Goal: Navigation & Orientation: Find specific page/section

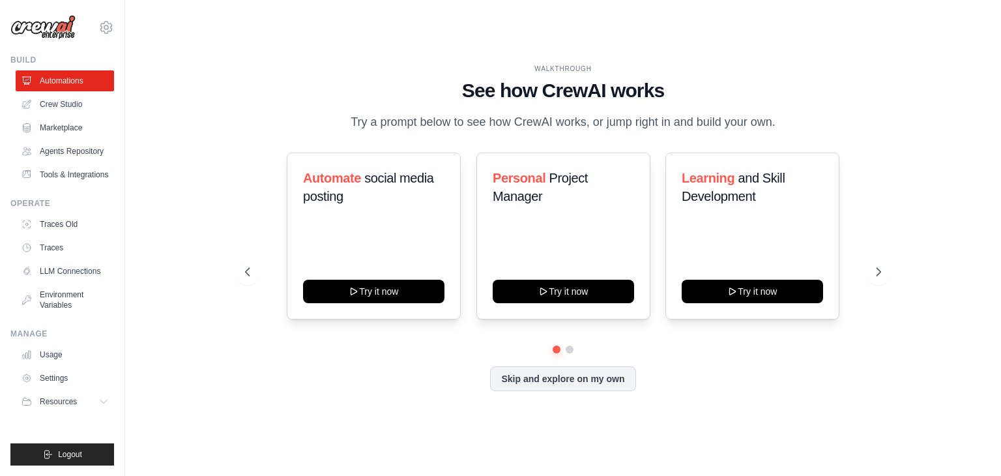
click at [571, 353] on div at bounding box center [563, 349] width 636 height 8
click at [558, 382] on button "Skip and explore on my own" at bounding box center [562, 377] width 145 height 25
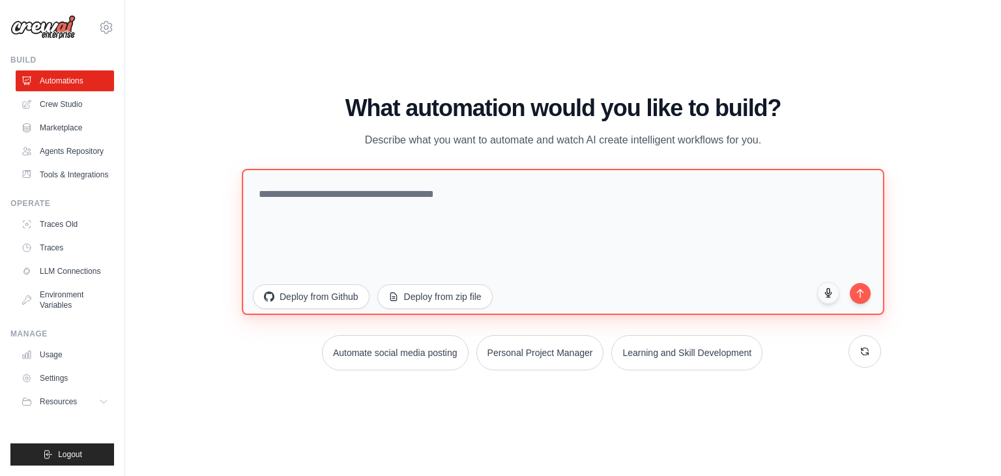
click at [344, 199] on textarea at bounding box center [563, 242] width 642 height 146
type textarea "**********"
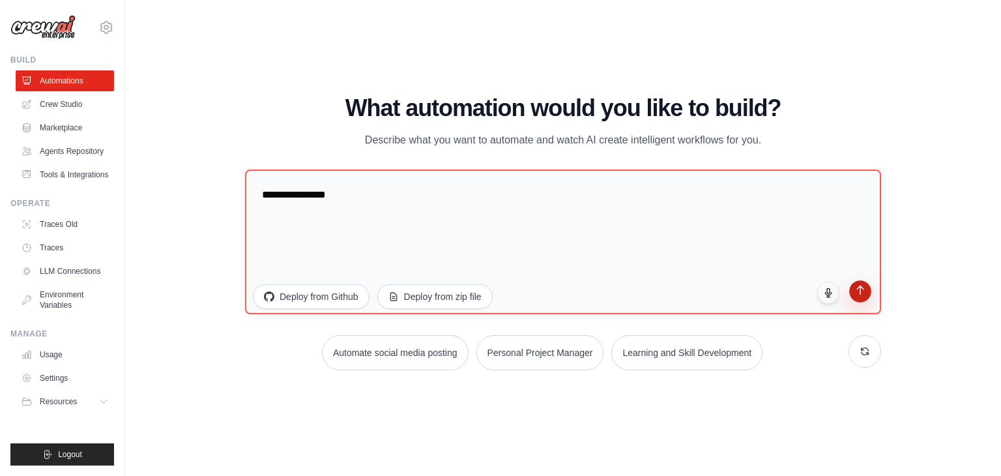
click at [860, 300] on button "submit" at bounding box center [860, 291] width 22 height 22
click at [65, 152] on link "Agents Repository" at bounding box center [66, 151] width 98 height 21
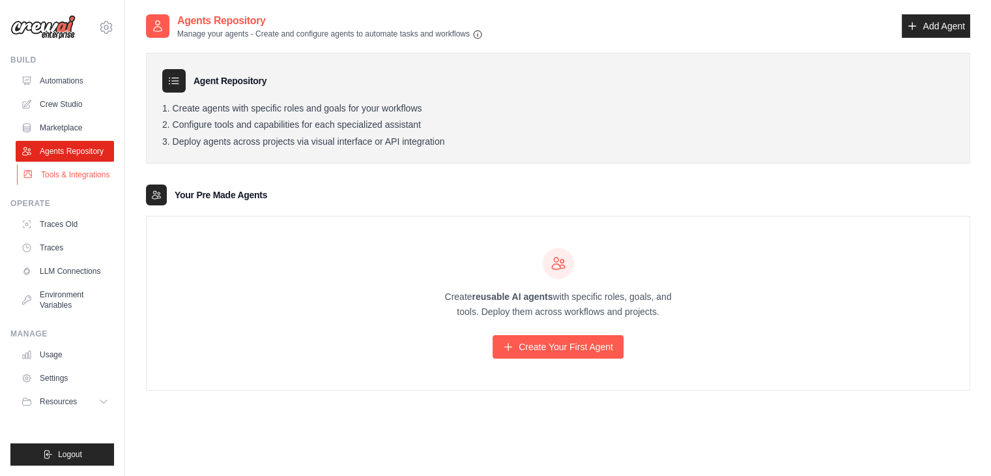
click at [96, 173] on link "Tools & Integrations" at bounding box center [66, 174] width 98 height 21
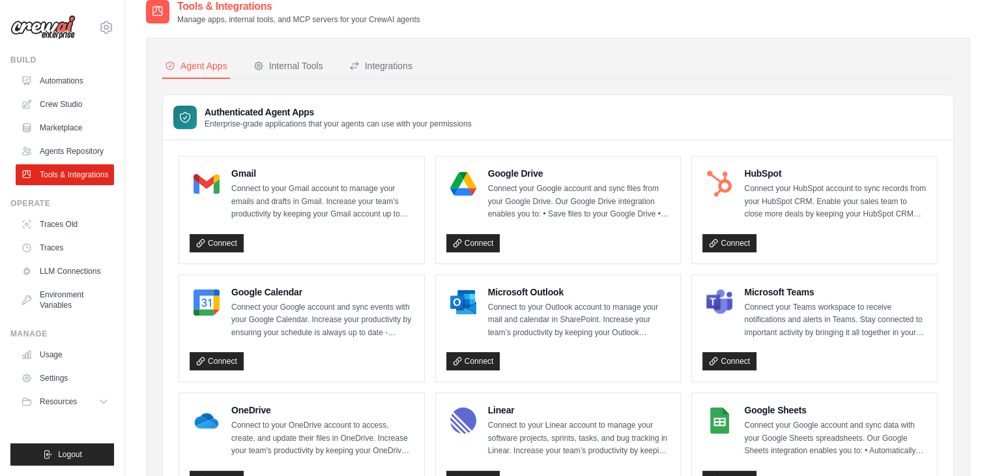
scroll to position [14, 0]
click at [68, 272] on link "LLM Connections" at bounding box center [66, 271] width 98 height 21
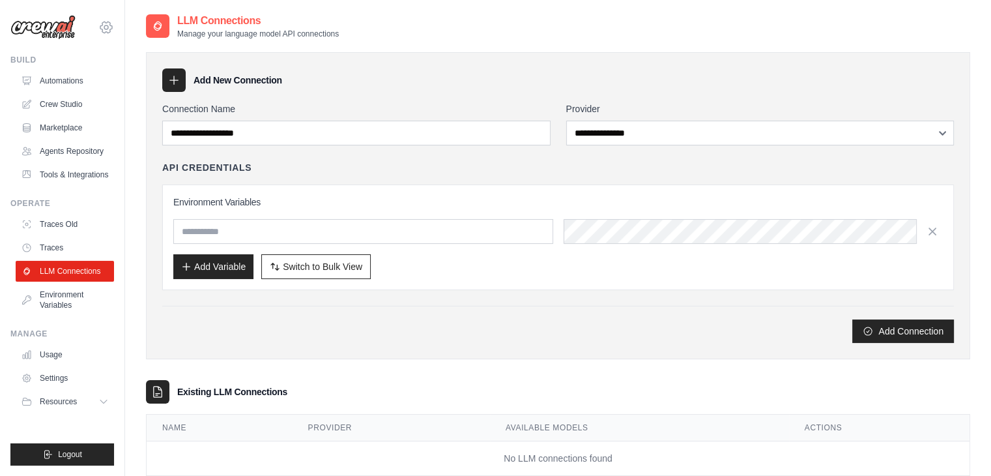
click at [104, 31] on icon at bounding box center [106, 28] width 16 height 16
click at [61, 29] on img at bounding box center [42, 27] width 65 height 25
click at [55, 405] on span "Resources" at bounding box center [59, 401] width 37 height 10
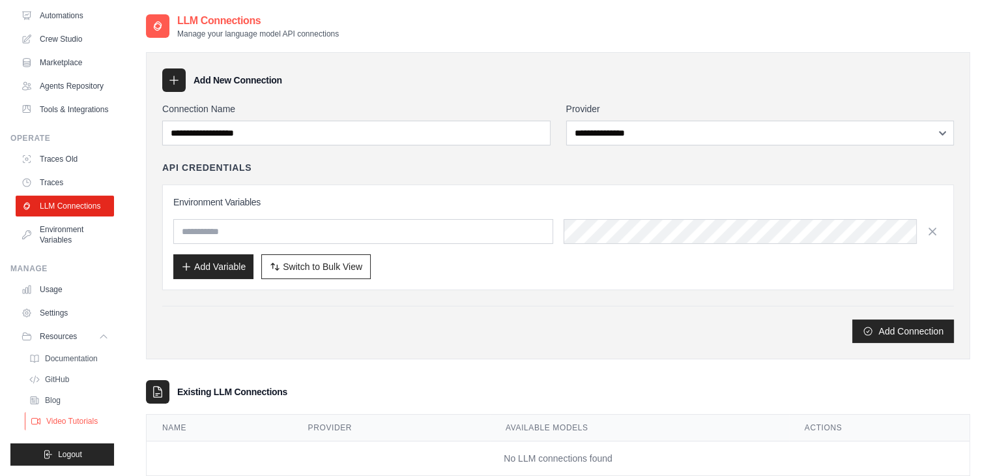
click at [59, 417] on span "Video Tutorials" at bounding box center [71, 421] width 51 height 10
click at [43, 405] on link "Blog" at bounding box center [70, 400] width 91 height 18
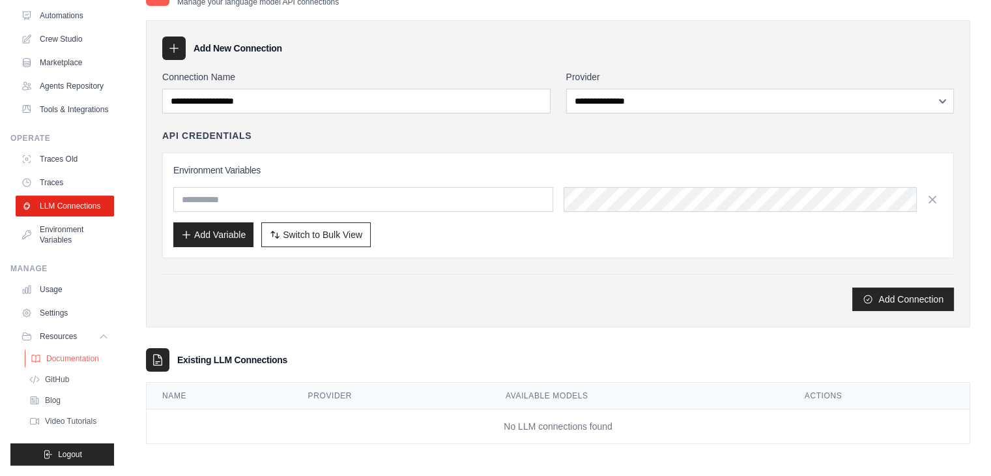
click at [65, 353] on link "Documentation" at bounding box center [70, 358] width 91 height 18
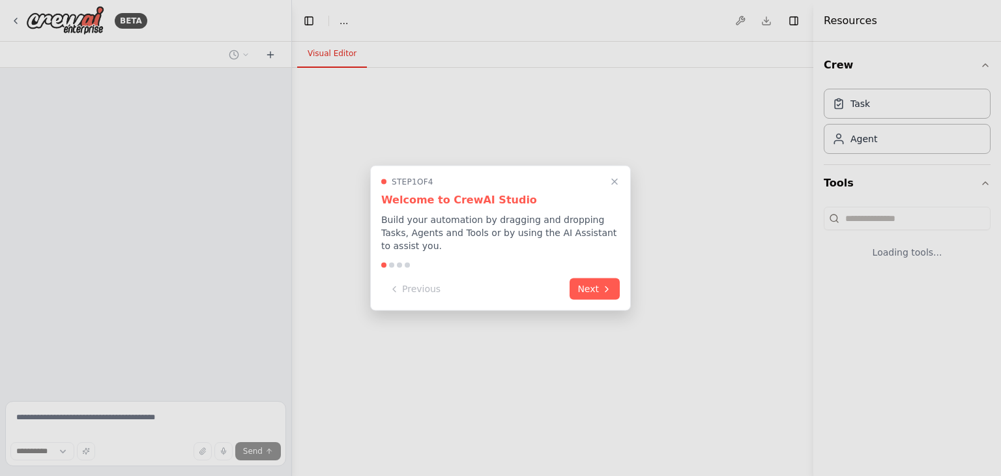
select select "****"
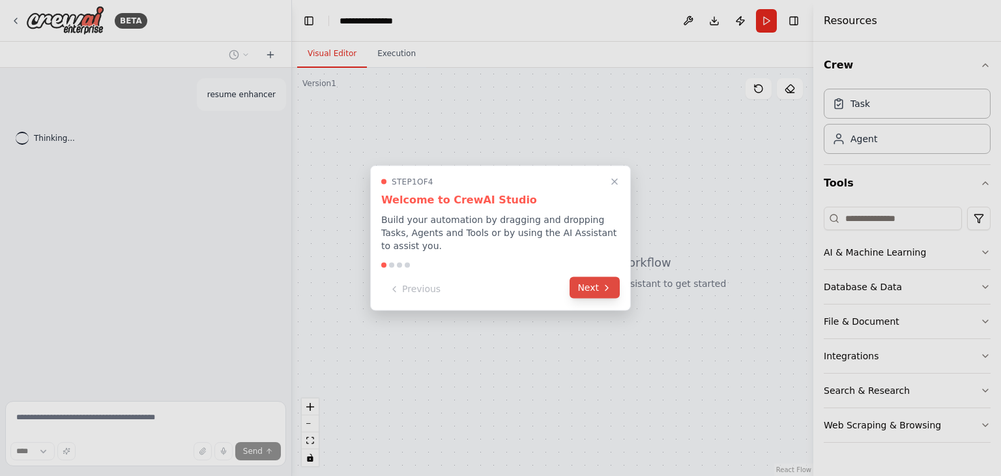
click at [596, 285] on button "Next" at bounding box center [594, 288] width 50 height 22
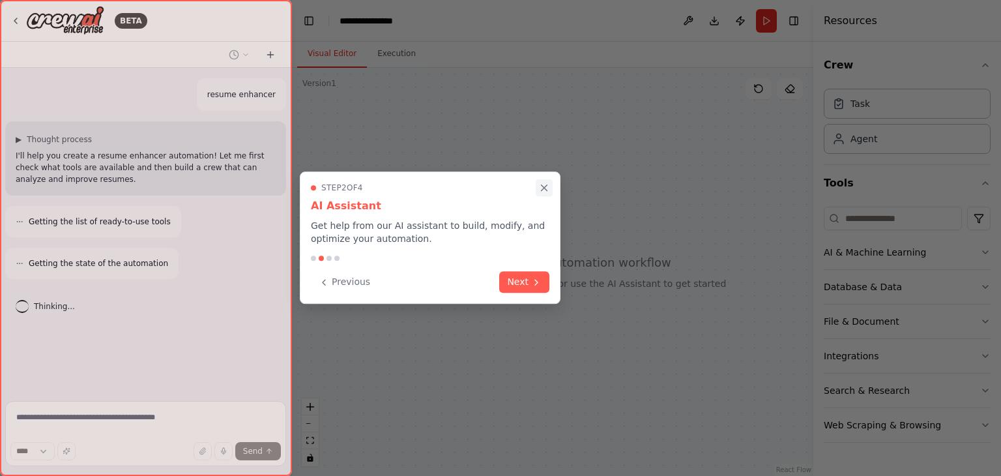
click at [540, 190] on icon "Close walkthrough" at bounding box center [544, 188] width 12 height 12
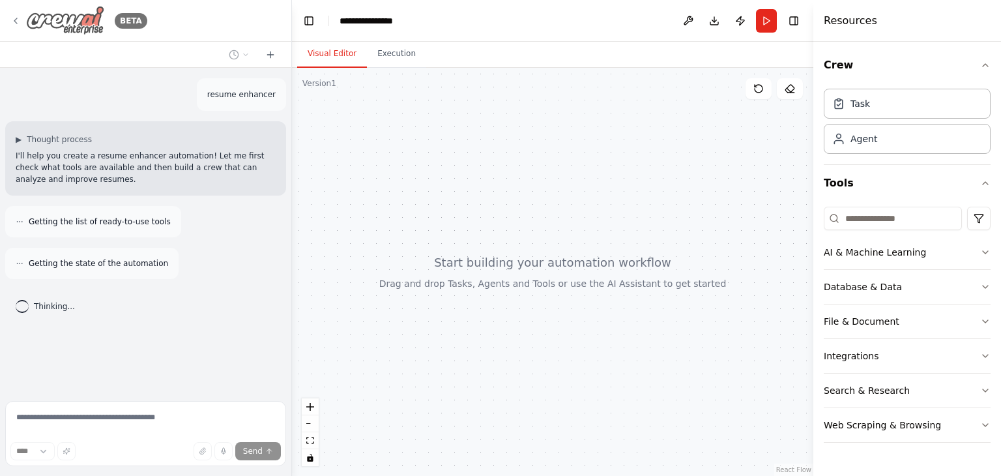
click at [73, 31] on img at bounding box center [65, 20] width 78 height 29
